Goal: Task Accomplishment & Management: Use online tool/utility

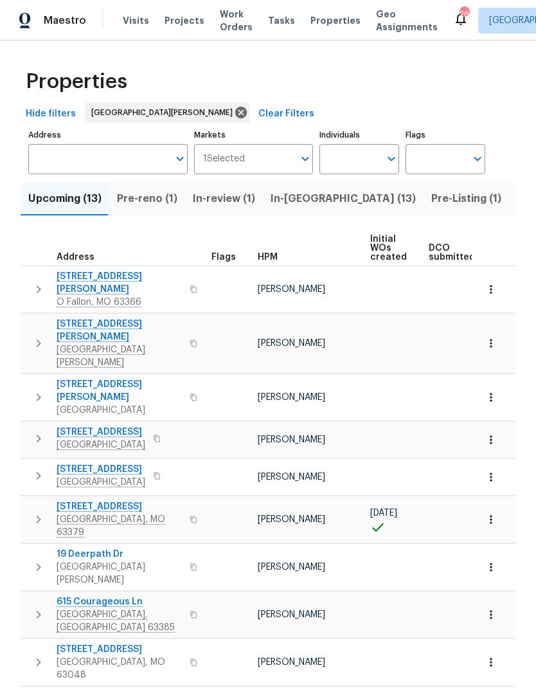
click at [302, 202] on span "In-[GEOGRAPHIC_DATA] (13)" at bounding box center [343, 199] width 145 height 18
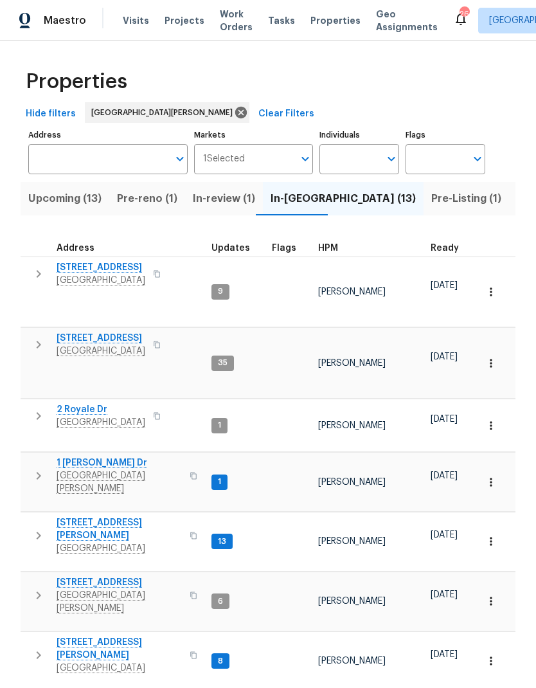
click at [40, 341] on icon "button" at bounding box center [39, 345] width 5 height 8
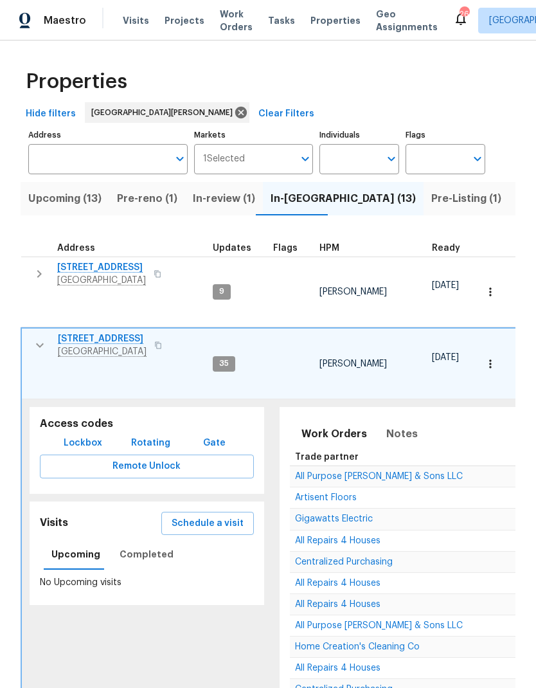
click at [80, 459] on span "Remote Unlock" at bounding box center [147, 467] width 194 height 16
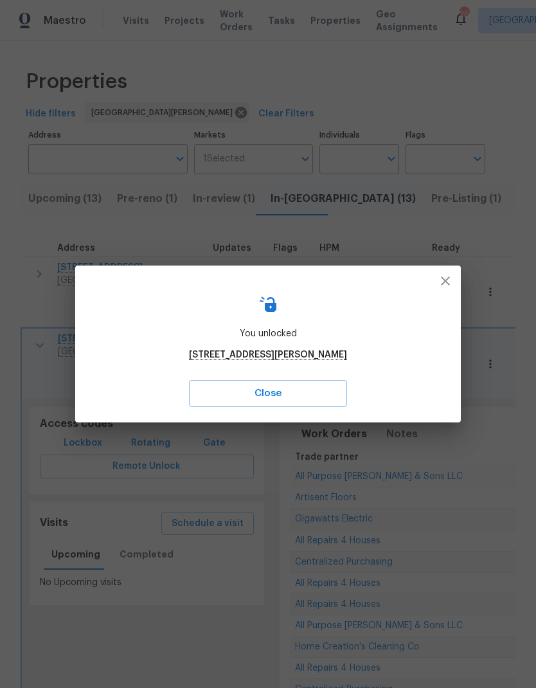
click at [457, 284] on button "button" at bounding box center [445, 281] width 31 height 31
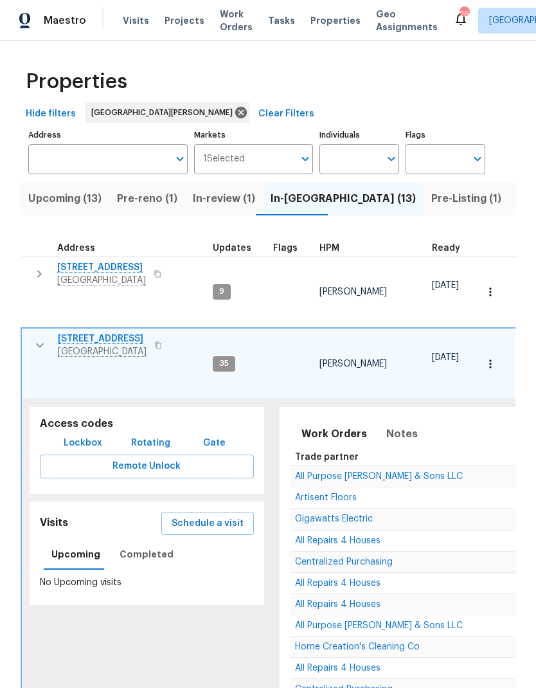
click at [79, 333] on span "[STREET_ADDRESS]" at bounding box center [102, 339] width 89 height 13
click at [46, 333] on button "button" at bounding box center [40, 346] width 26 height 26
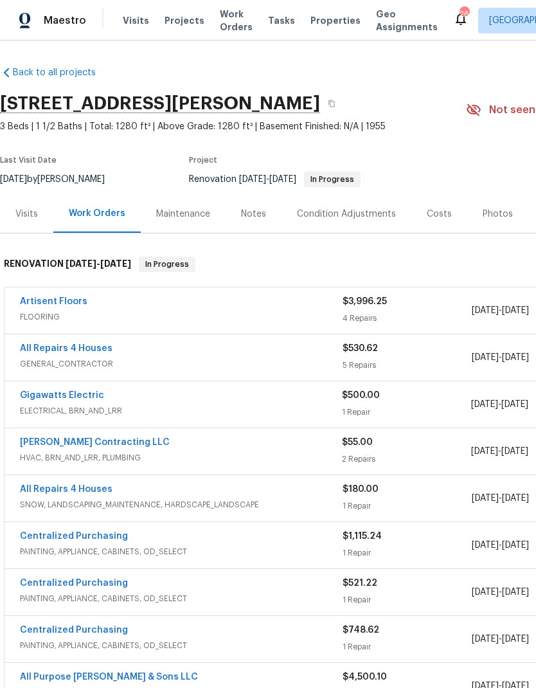
click at [39, 297] on link "Artisent Floors" at bounding box center [54, 301] width 68 height 9
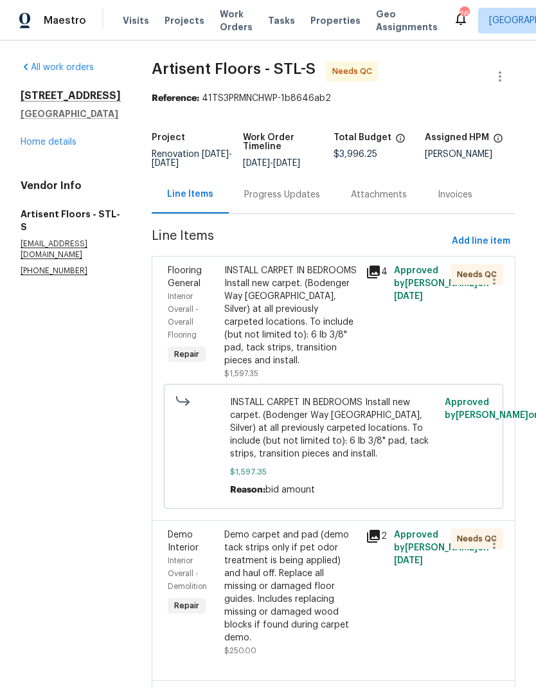
click at [320, 201] on div "Progress Updates" at bounding box center [282, 194] width 76 height 13
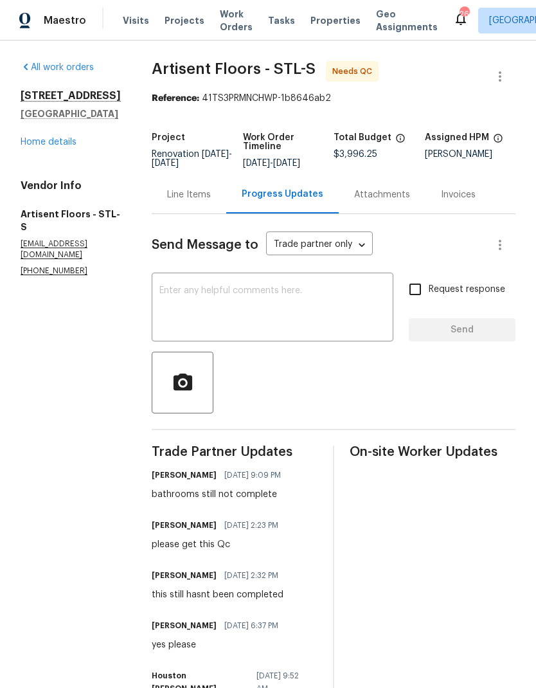
click at [225, 322] on textarea at bounding box center [273, 308] width 226 height 45
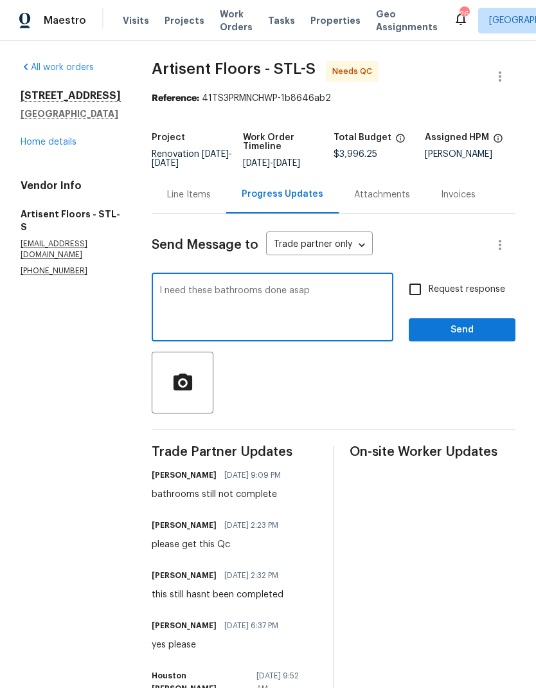
type textarea "I need these bathrooms done asap"
click at [423, 300] on input "Request response" at bounding box center [415, 289] width 27 height 27
checkbox input "true"
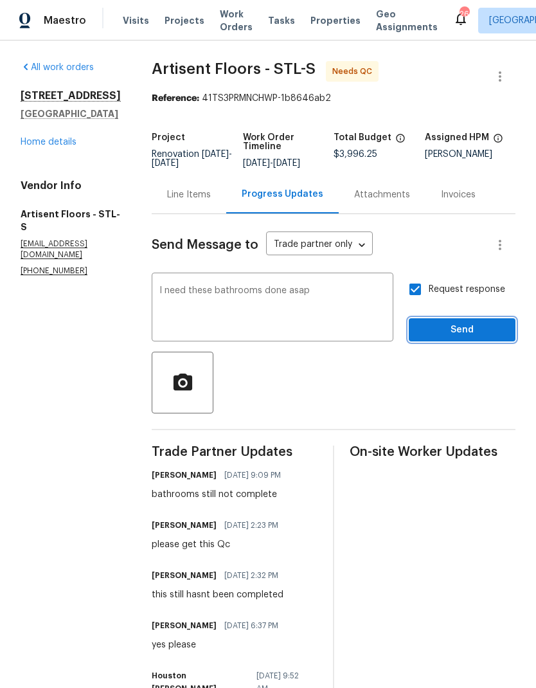
click at [451, 338] on span "Send" at bounding box center [462, 330] width 86 height 16
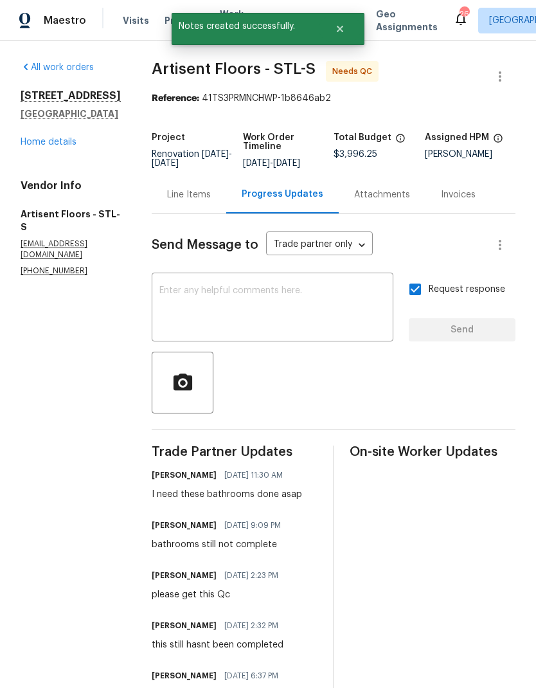
click at [37, 140] on link "Home details" at bounding box center [49, 142] width 56 height 9
